Goal: Download file/media

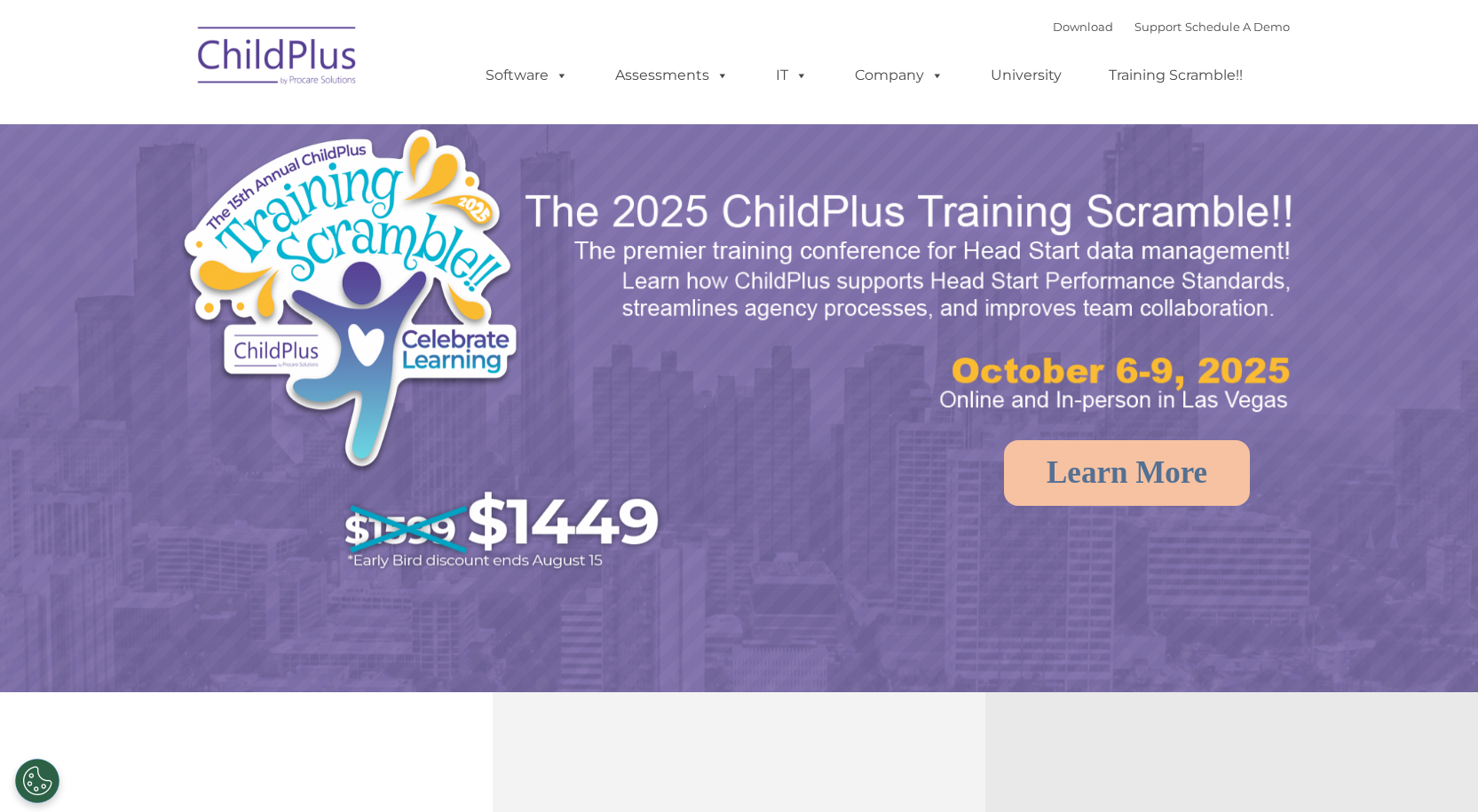
select select "MEDIUM"
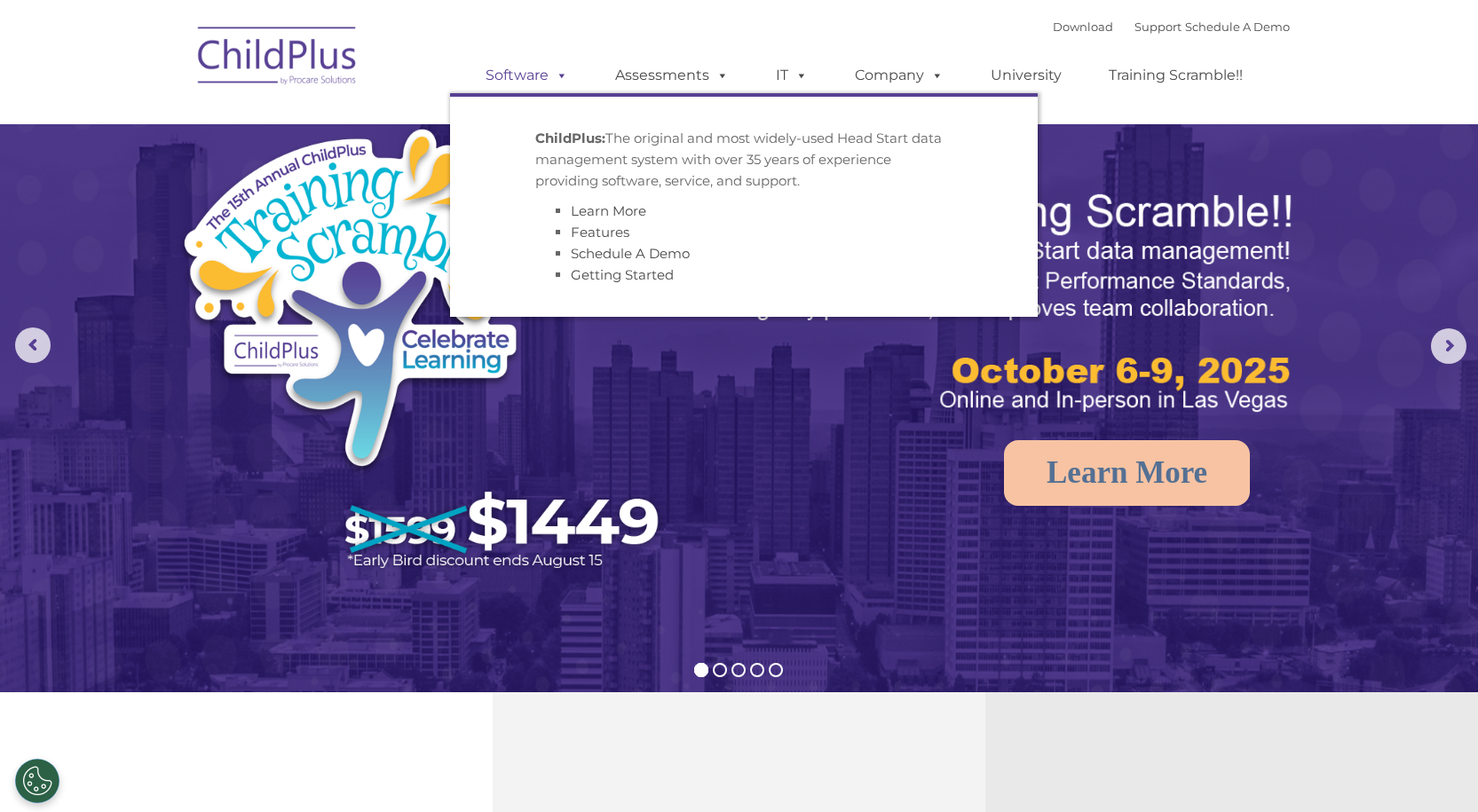
click at [536, 77] on link "Software" at bounding box center [527, 76] width 118 height 36
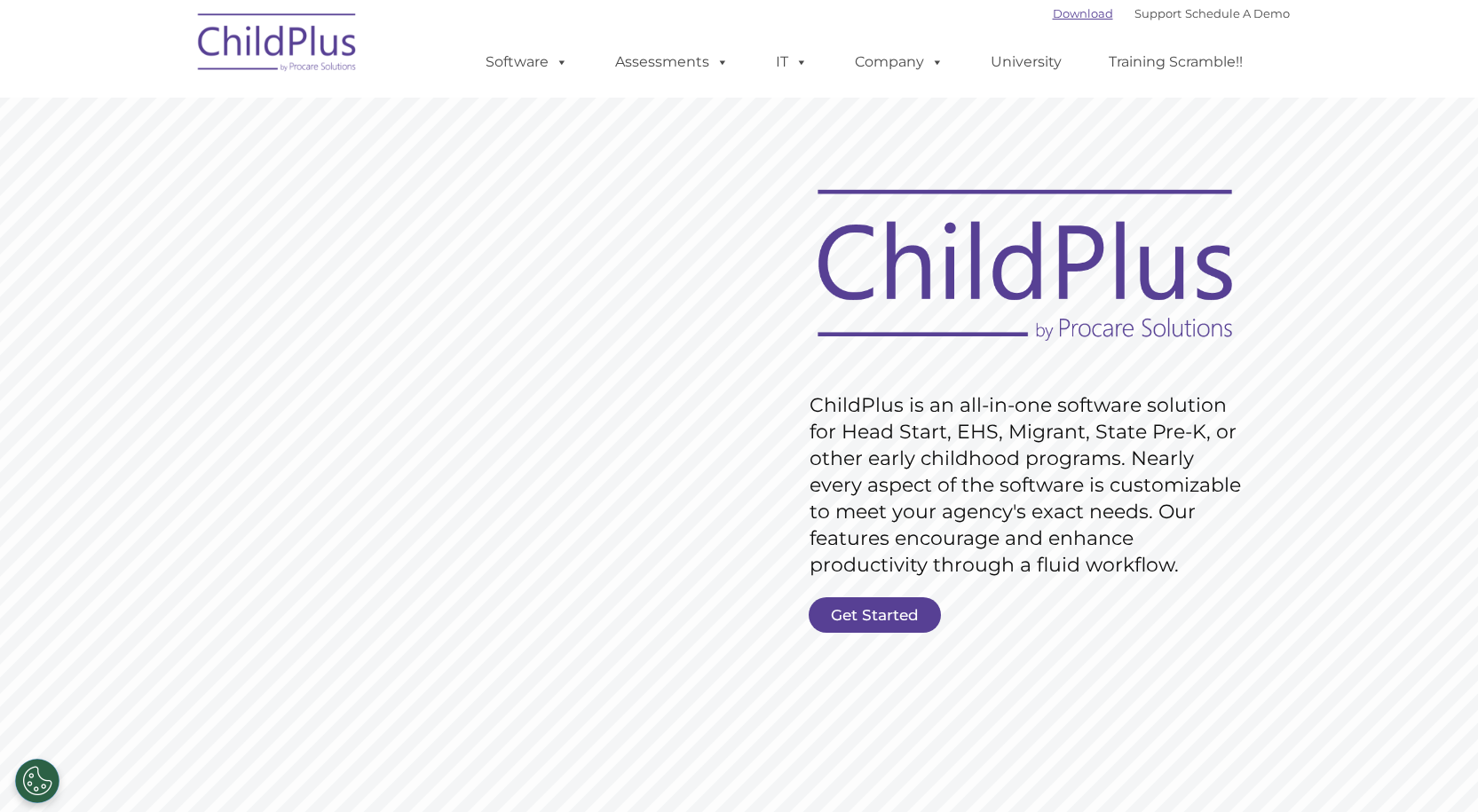
click at [1060, 12] on link "Download" at bounding box center [1083, 13] width 60 height 14
